Goal: Information Seeking & Learning: Find specific fact

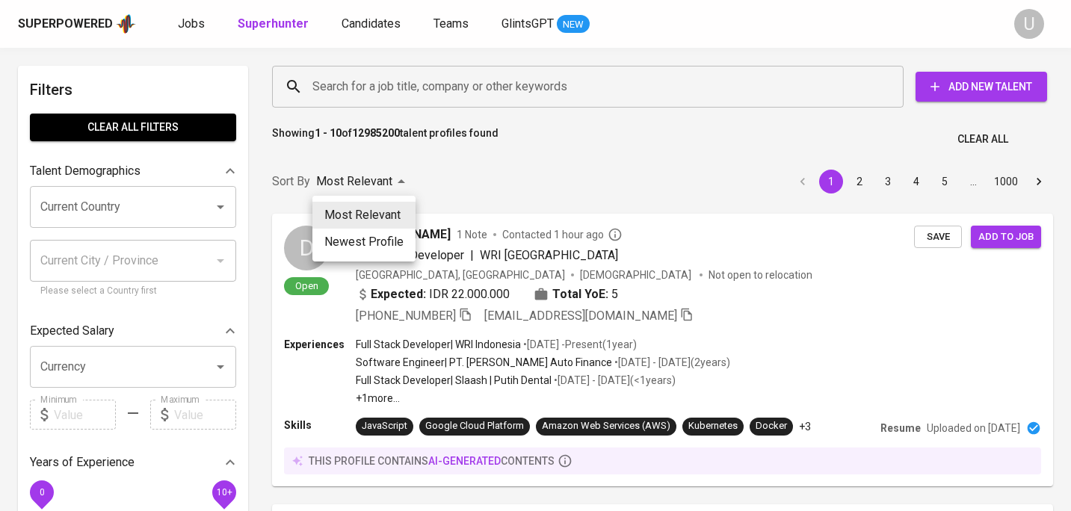
click at [456, 173] on div at bounding box center [535, 255] width 1071 height 511
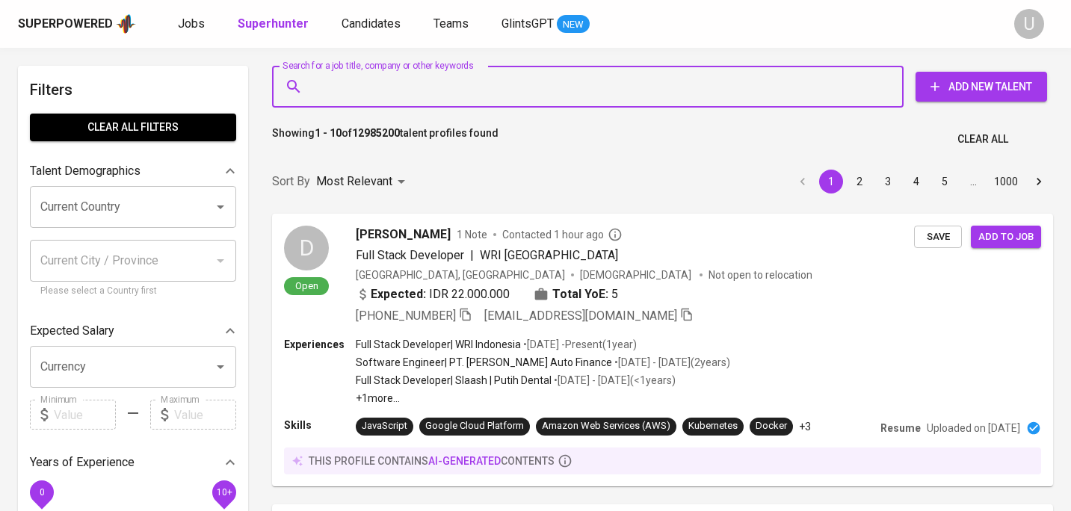
click at [417, 93] on input "Search for a job title, company or other keywords" at bounding box center [592, 86] width 566 height 28
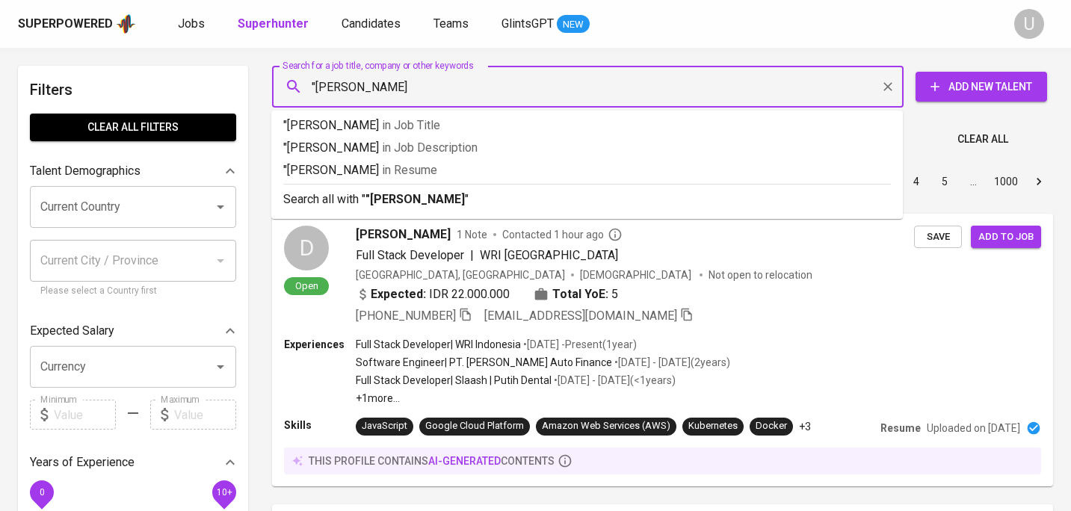
type input ""[PERSON_NAME]""
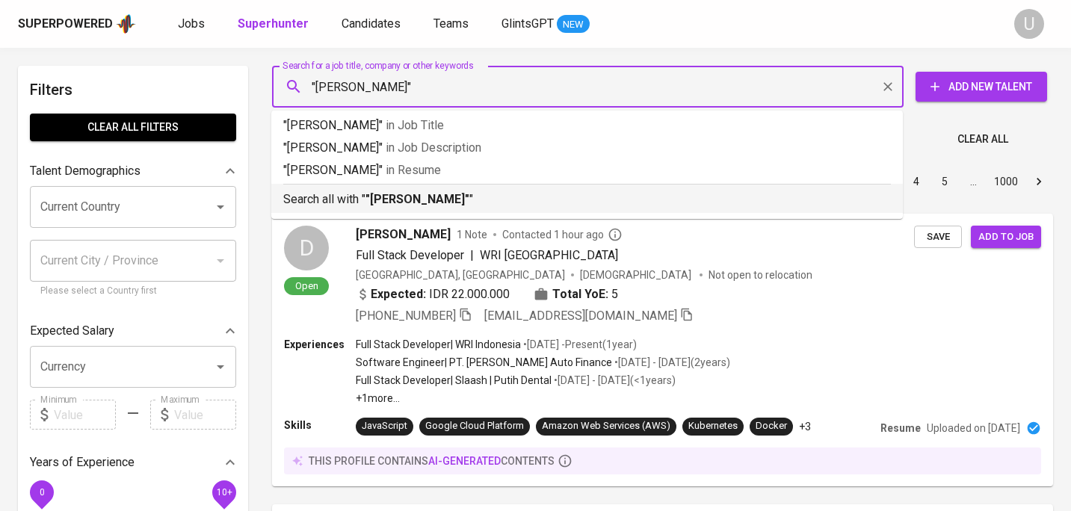
click at [403, 202] on b ""[PERSON_NAME]"" at bounding box center [417, 199] width 104 height 14
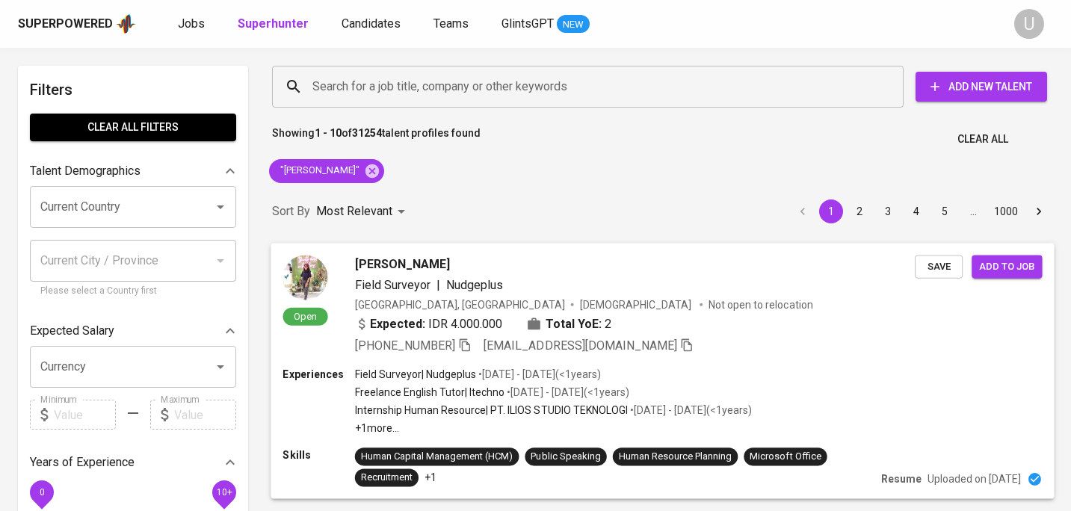
click at [499, 387] on p "Freelance English Tutor | Itechno" at bounding box center [430, 392] width 150 height 15
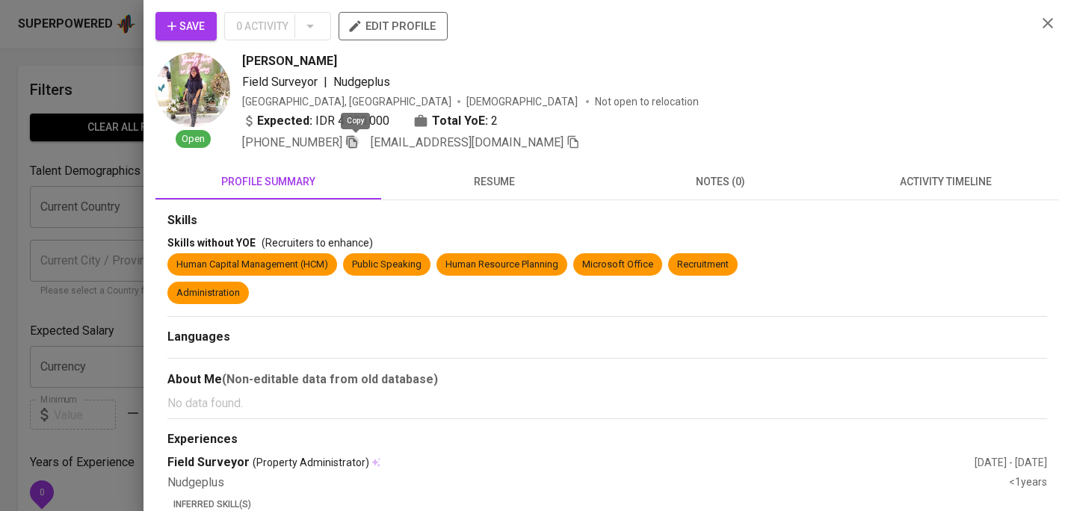
click at [359, 143] on icon "button" at bounding box center [351, 141] width 13 height 13
click at [1041, 22] on icon "button" at bounding box center [1047, 23] width 18 height 18
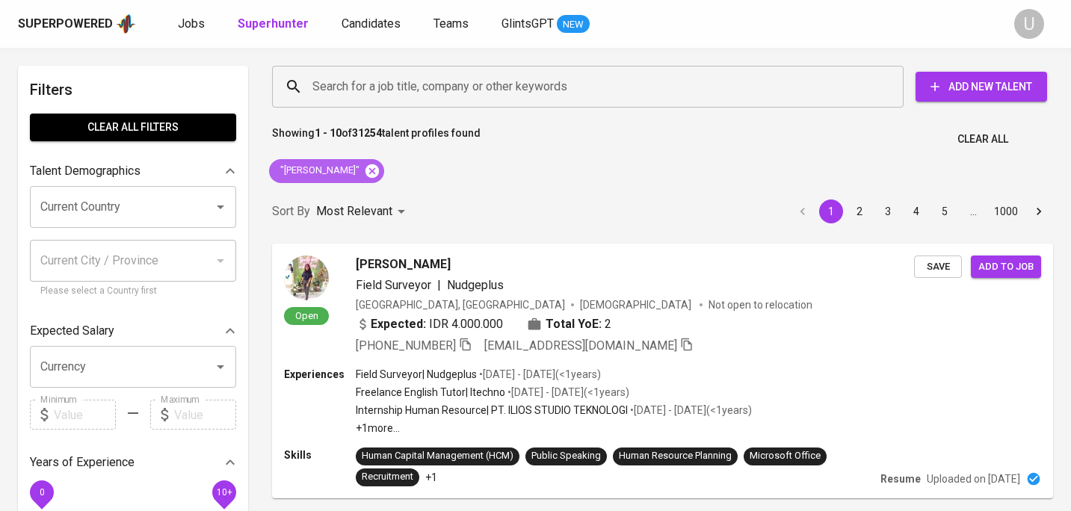
click at [366, 170] on icon at bounding box center [371, 170] width 13 height 13
click at [388, 96] on input "Search for a job title, company or other keywords" at bounding box center [592, 86] width 566 height 28
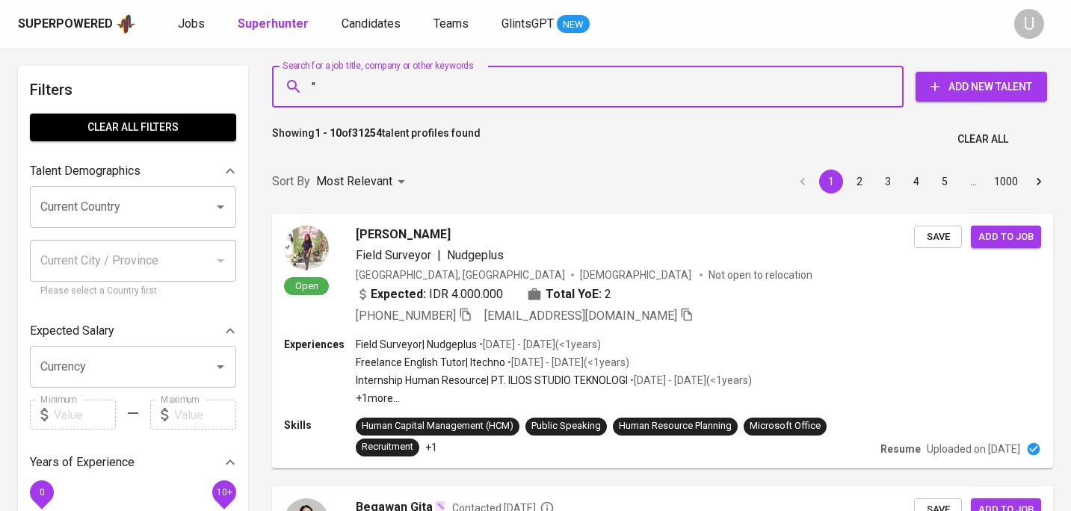
paste input "[PERSON_NAME]"
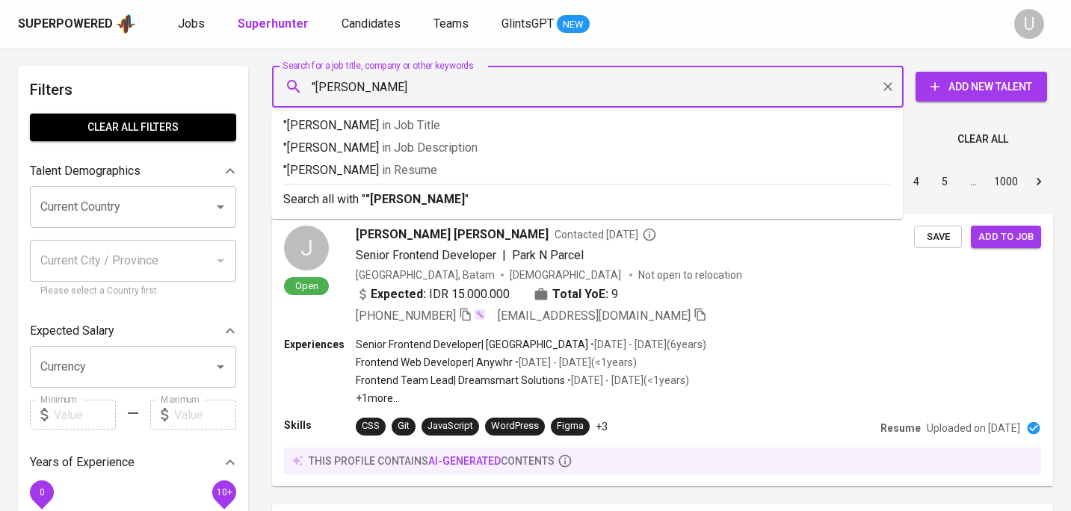
type input ""[PERSON_NAME]""
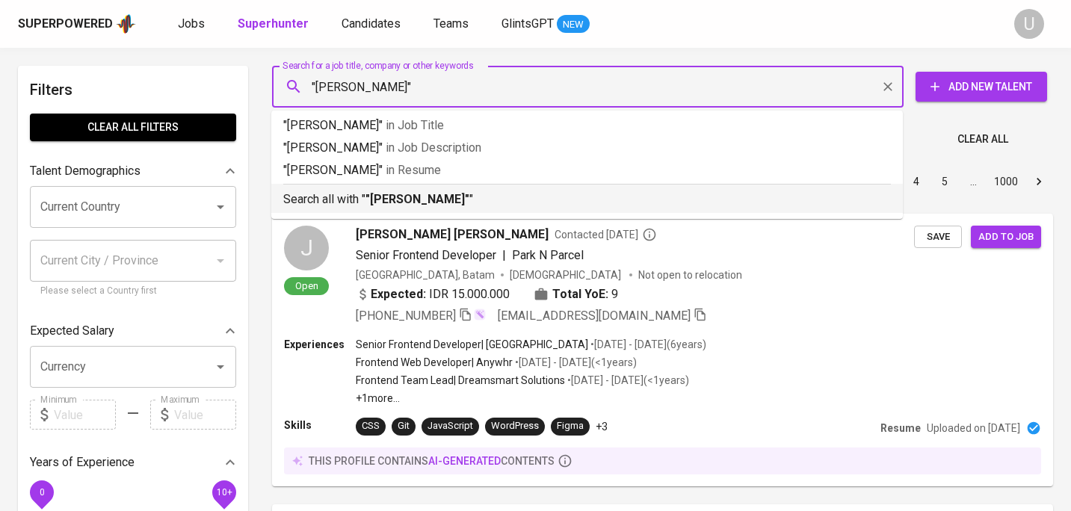
click at [438, 207] on p "Search all with " "[PERSON_NAME]" "" at bounding box center [586, 200] width 607 height 18
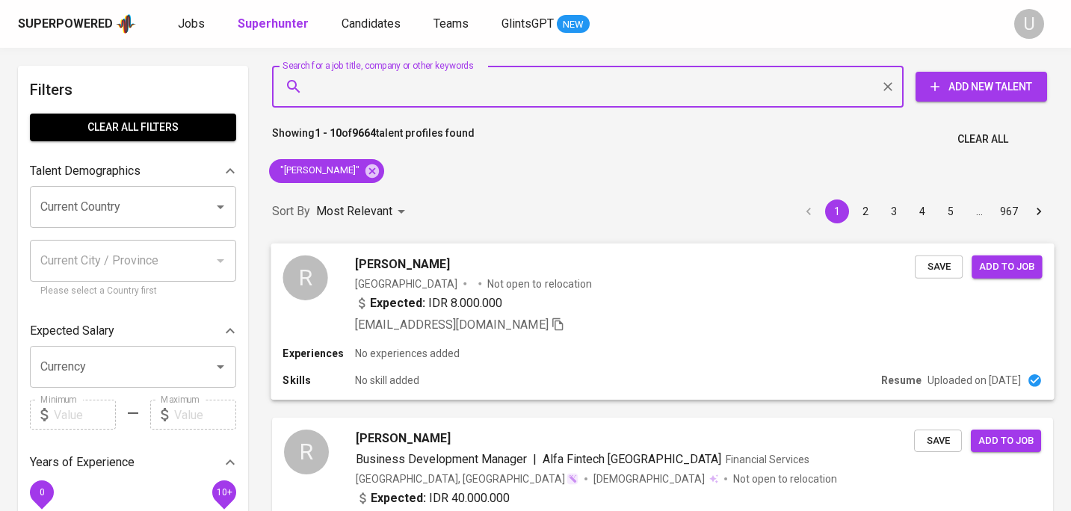
click at [581, 337] on div "R [PERSON_NAME] Indonesia Not open to relocation Expected: IDR 8.000.000 [EMAIL…" at bounding box center [661, 294] width 783 height 102
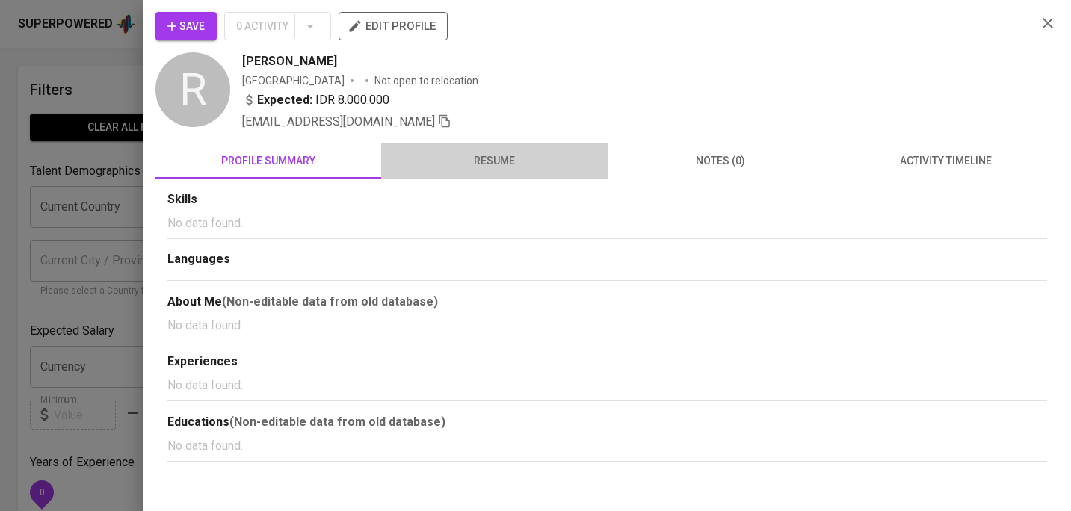
click at [486, 152] on span "resume" at bounding box center [494, 161] width 208 height 19
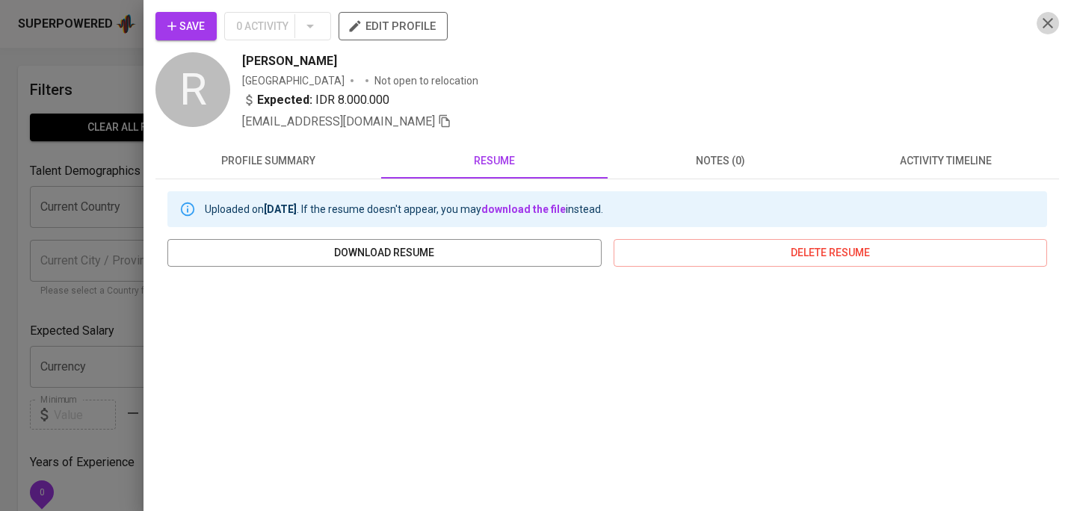
click at [1048, 19] on icon "button" at bounding box center [1047, 23] width 18 height 18
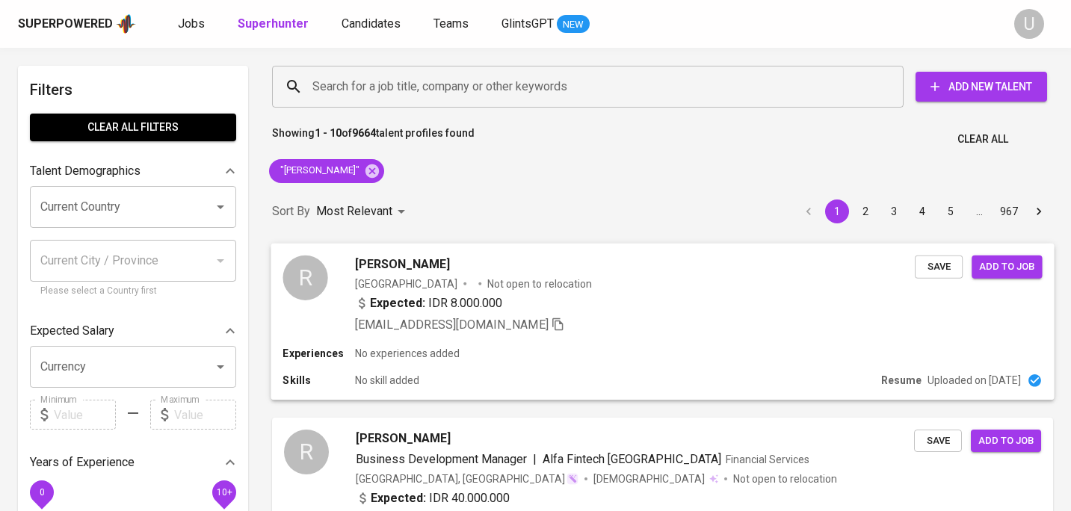
click at [549, 285] on div "Indonesia Not open to relocation" at bounding box center [635, 283] width 560 height 15
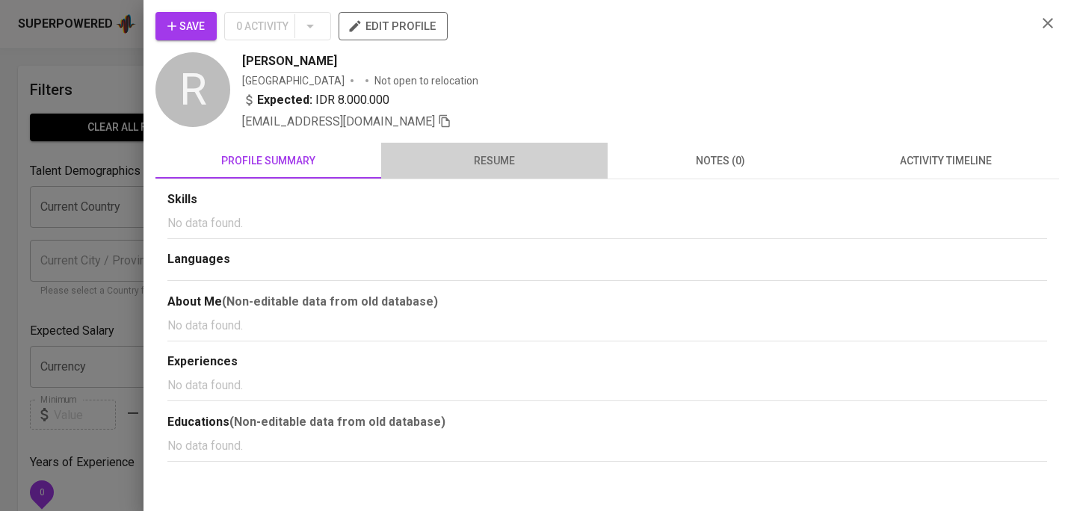
click at [486, 162] on span "resume" at bounding box center [494, 161] width 208 height 19
